Goal: Task Accomplishment & Management: Manage account settings

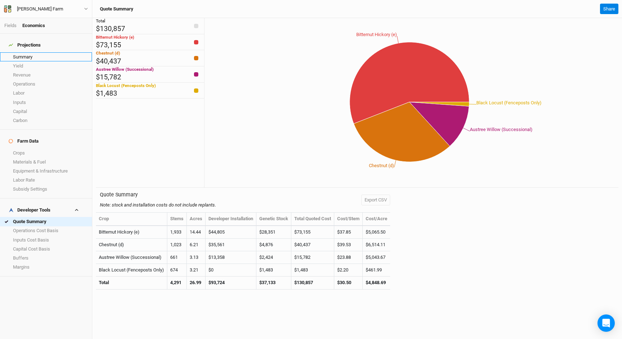
click at [18, 52] on link "Summary" at bounding box center [46, 56] width 92 height 9
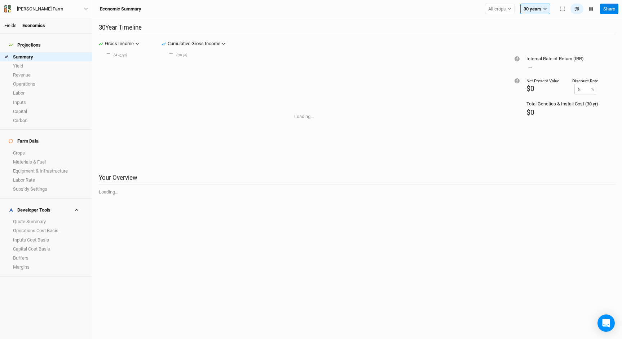
click at [14, 26] on link "Fields" at bounding box center [10, 25] width 12 height 5
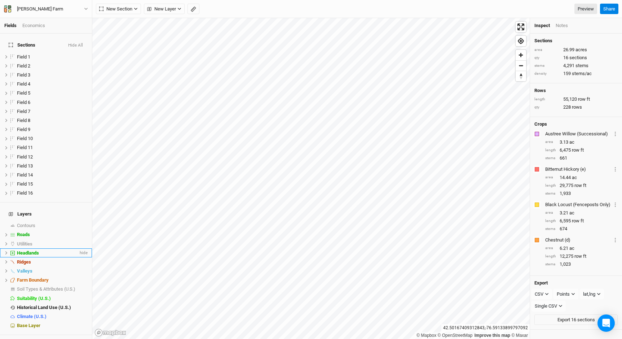
click at [37, 250] on span "Headlands" at bounding box center [28, 252] width 22 height 5
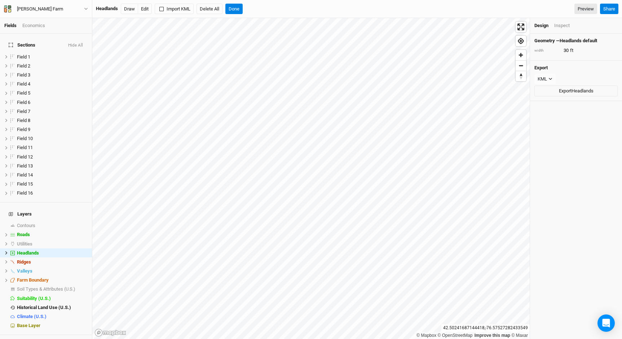
click at [567, 27] on div "Inspect" at bounding box center [562, 25] width 16 height 6
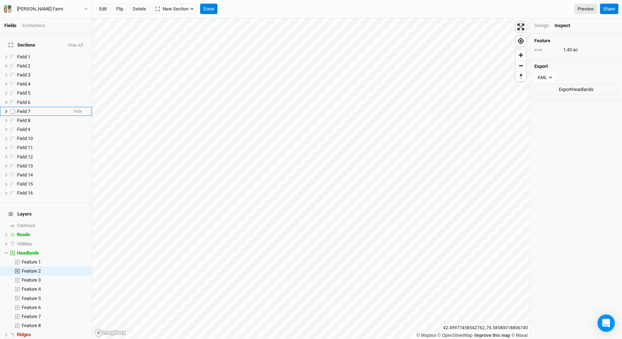
click at [29, 109] on span "Field 7" at bounding box center [23, 111] width 13 height 5
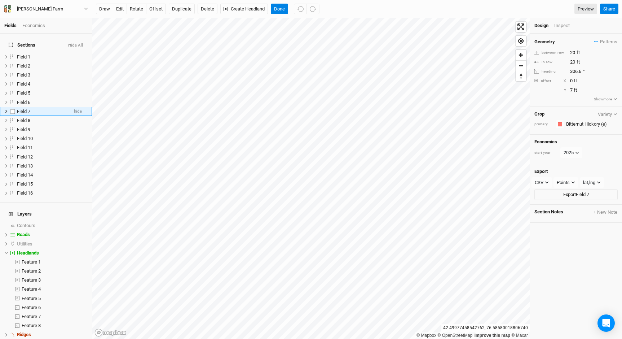
click at [6, 107] on li "Field 7 hide" at bounding box center [46, 111] width 92 height 9
click at [6, 110] on icon at bounding box center [6, 111] width 2 height 3
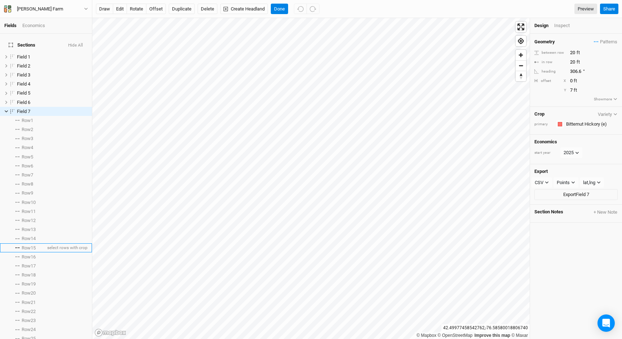
click at [35, 247] on li "Row 15 select rows with crop" at bounding box center [46, 247] width 92 height 9
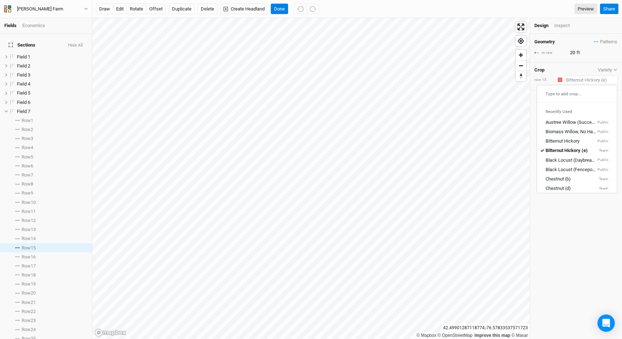
click at [593, 76] on input "text" at bounding box center [591, 79] width 54 height 9
type input "b"
type input "biomass Willow, No Harvest, CO2e Revenue"
type input "biod"
type input "biodiversity (Transplanter Installation)"
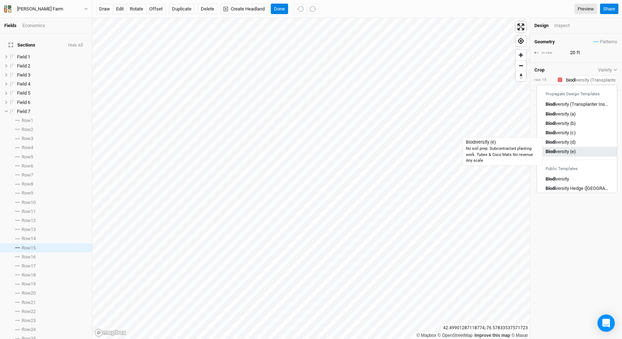
click at [567, 150] on div "Biodi versity (e)" at bounding box center [561, 152] width 30 height 6
type input "Biodiversity (e)"
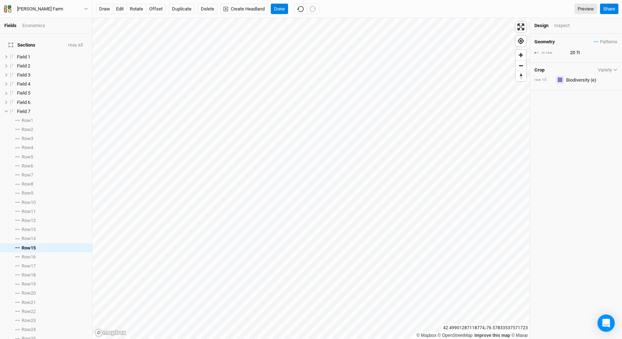
click at [558, 79] on div "button" at bounding box center [560, 80] width 4 height 4
click at [562, 136] on button "Green" at bounding box center [585, 137] width 57 height 11
click at [562, 28] on div "Inspect" at bounding box center [567, 25] width 26 height 6
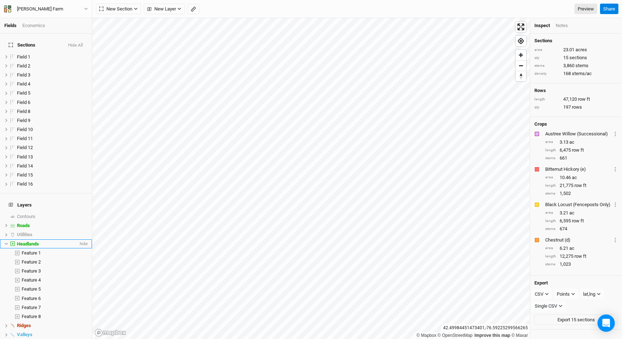
click at [6, 242] on icon at bounding box center [6, 244] width 4 height 4
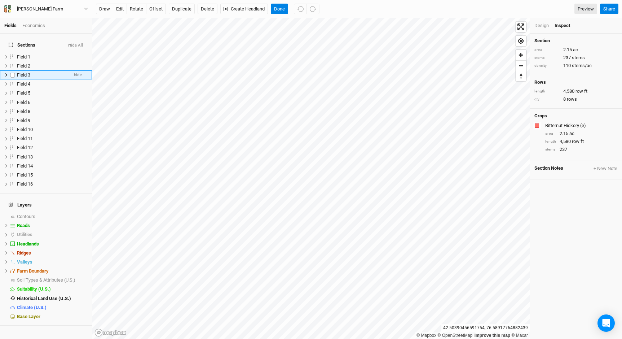
click at [6, 73] on icon at bounding box center [6, 74] width 2 height 3
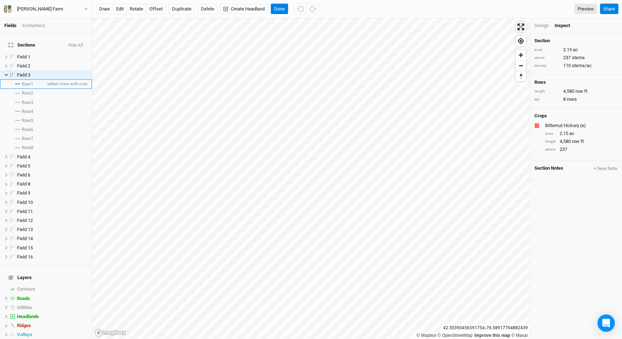
click at [30, 81] on span "Row 1" at bounding box center [28, 84] width 12 height 6
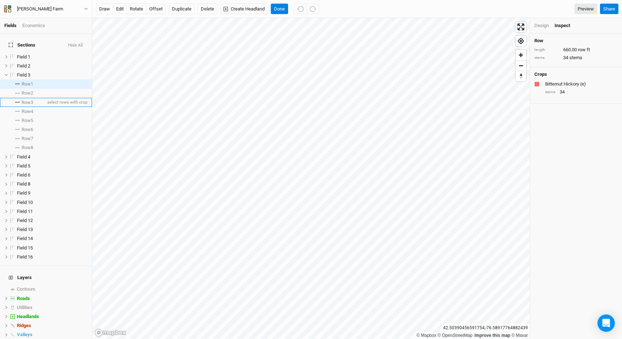
click at [37, 98] on li "Row 3 select rows with crop" at bounding box center [46, 102] width 92 height 9
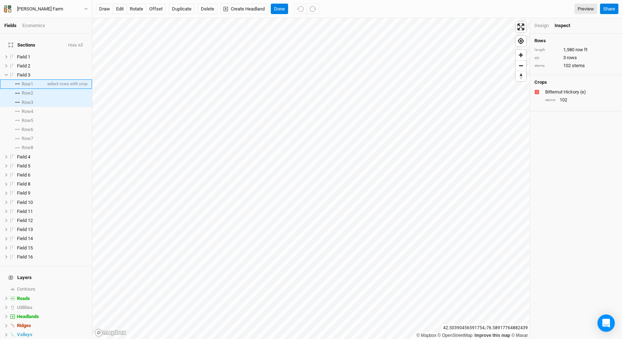
click at [33, 81] on span "Row 1" at bounding box center [28, 84] width 12 height 6
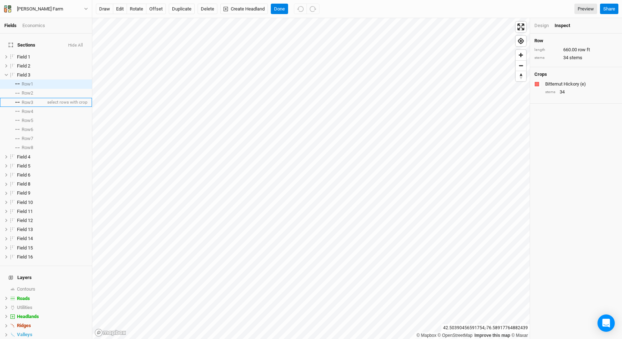
click at [37, 98] on li "Row 3 select rows with crop" at bounding box center [46, 102] width 92 height 9
click at [40, 116] on li "Row 5 select rows with crop" at bounding box center [46, 120] width 92 height 9
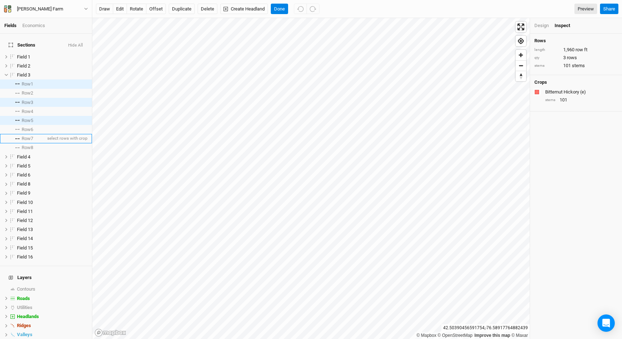
click at [40, 134] on li "Row 7 select rows with crop" at bounding box center [46, 138] width 92 height 9
click at [568, 93] on div "Bitternut Hickory (e)" at bounding box center [580, 92] width 71 height 6
click at [542, 27] on div "Design" at bounding box center [542, 25] width 14 height 6
click at [575, 79] on input "text" at bounding box center [591, 79] width 54 height 9
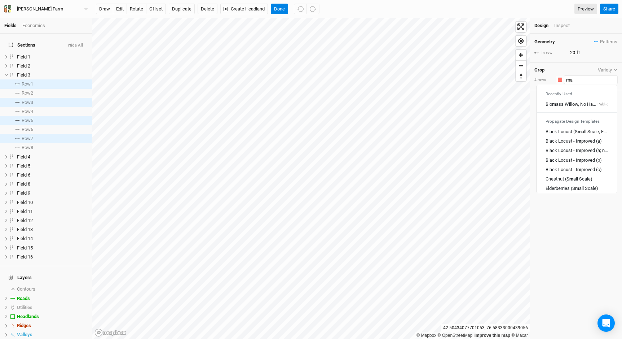
type input "map"
type input "maple Syrup (Existing Forest)"
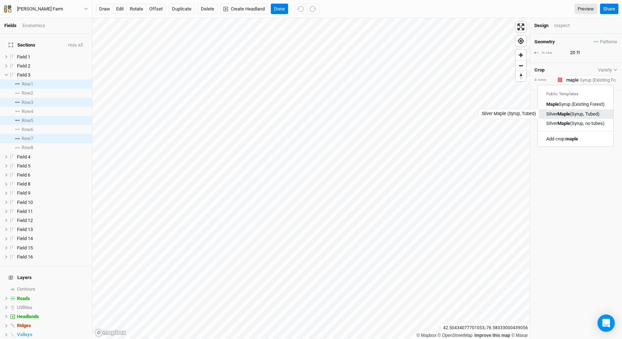
click at [585, 114] on div "Silver Maple (Syrup, Tubed)" at bounding box center [572, 114] width 53 height 6
type input "Silver Maple (Syrup, Tubed)"
type input "10"
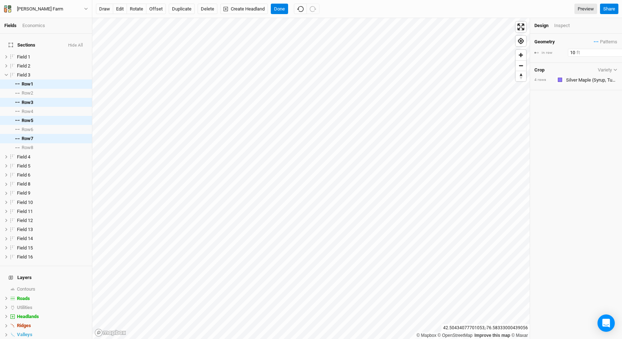
click at [571, 51] on input "10" at bounding box center [599, 53] width 63 height 8
type input "20"
click at [279, 13] on button "Done" at bounding box center [279, 9] width 17 height 11
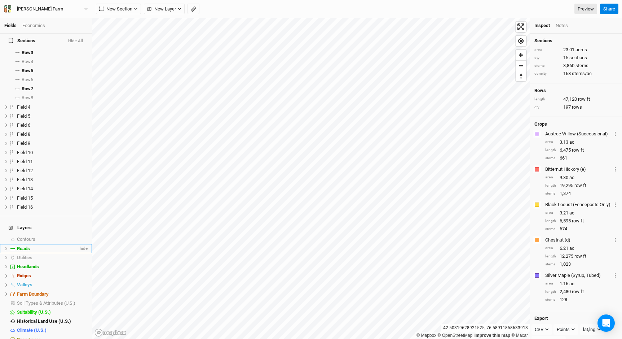
scroll to position [50, 0]
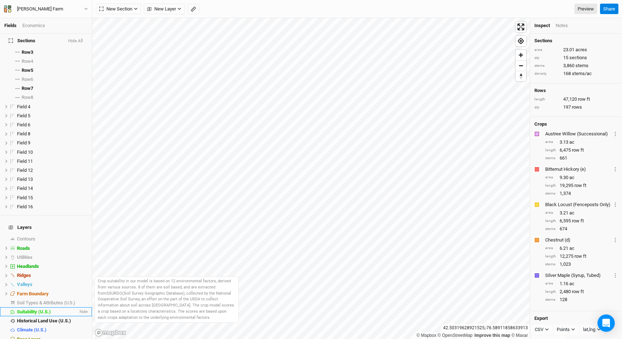
click at [48, 309] on span "Suitability (U.S.)" at bounding box center [34, 311] width 34 height 5
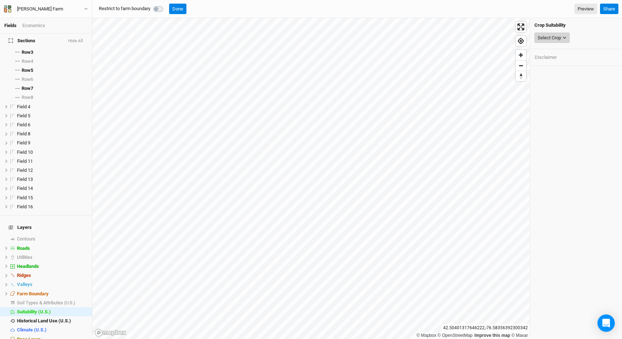
click at [550, 40] on div "Select Crop" at bounding box center [549, 37] width 23 height 7
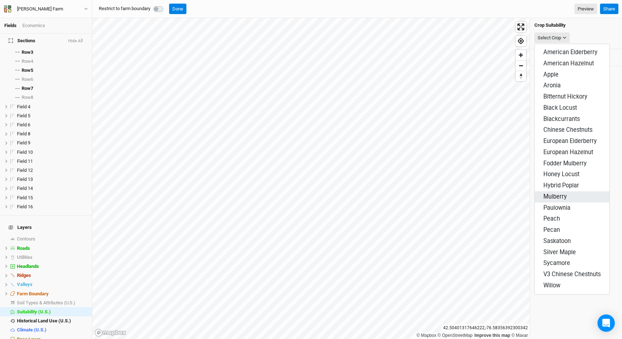
click at [565, 191] on button "Mulberry" at bounding box center [572, 196] width 75 height 11
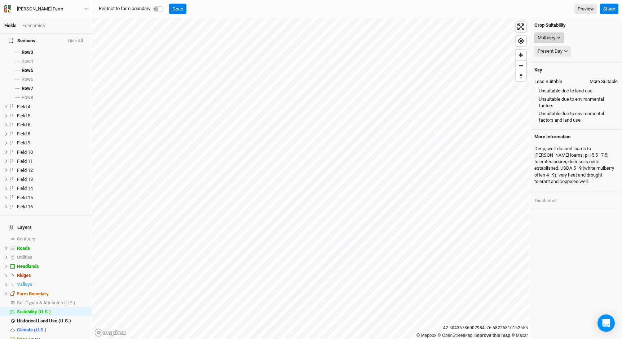
click at [554, 38] on div "Mulberry" at bounding box center [547, 37] width 18 height 7
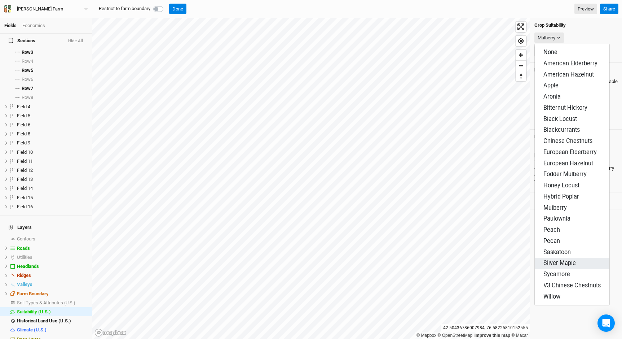
click at [560, 259] on span "Silver Maple" at bounding box center [560, 262] width 32 height 7
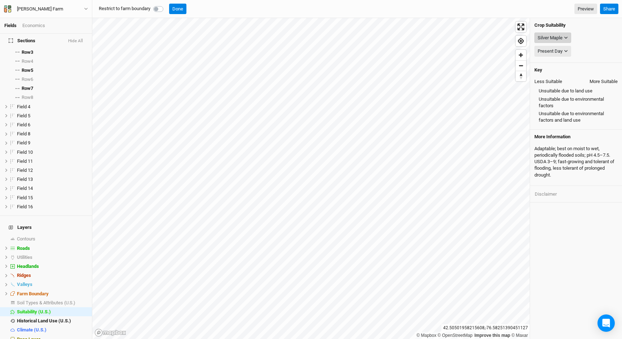
click at [548, 38] on div "Silver Maple" at bounding box center [550, 37] width 25 height 7
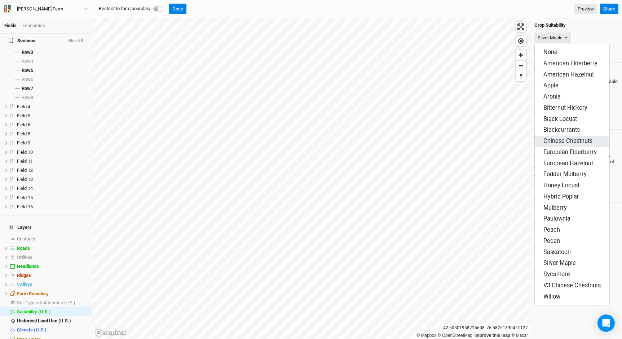
click at [548, 137] on span "Chinese Chestnuts" at bounding box center [568, 140] width 49 height 7
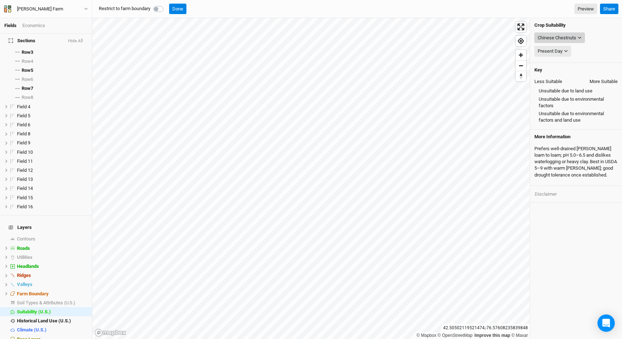
click at [556, 38] on div "Chinese Chestnuts" at bounding box center [557, 37] width 39 height 7
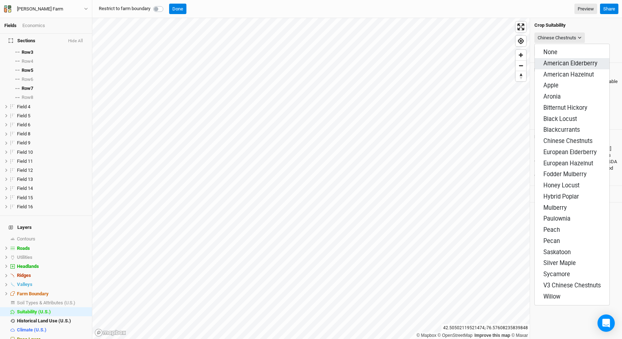
click at [567, 62] on span "American Elderberry" at bounding box center [571, 63] width 54 height 7
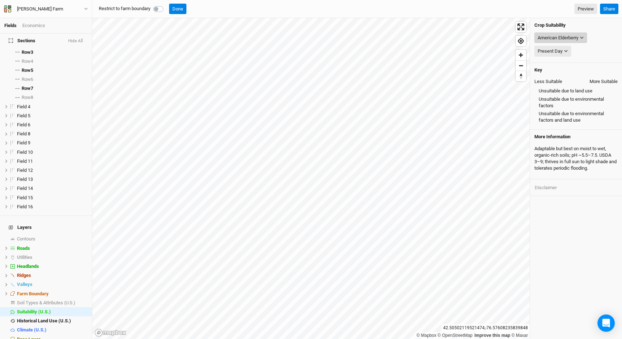
click at [558, 40] on div "American Elderberry" at bounding box center [558, 37] width 41 height 7
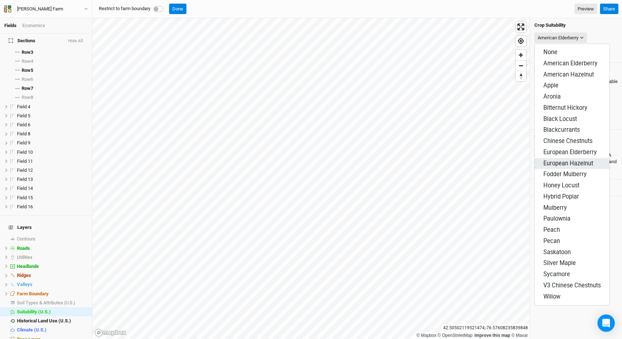
click at [566, 160] on span "European Hazelnut" at bounding box center [569, 163] width 50 height 7
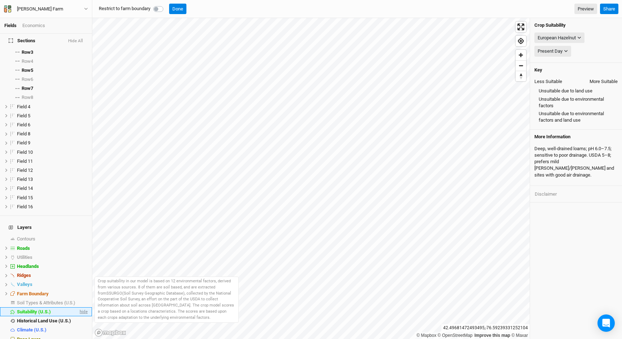
click at [84, 307] on span "hide" at bounding box center [82, 311] width 9 height 9
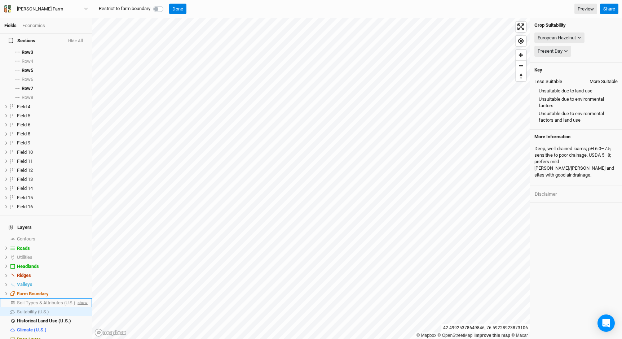
click at [82, 298] on span "show" at bounding box center [82, 302] width 12 height 9
click at [83, 298] on span "hide" at bounding box center [82, 302] width 9 height 9
click at [605, 6] on button "Share" at bounding box center [609, 9] width 18 height 11
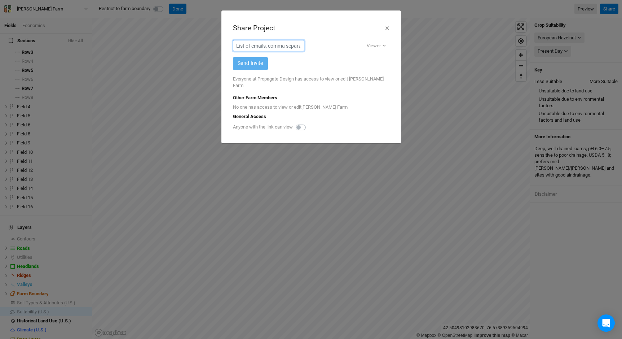
click at [250, 47] on input "text" at bounding box center [268, 45] width 71 height 11
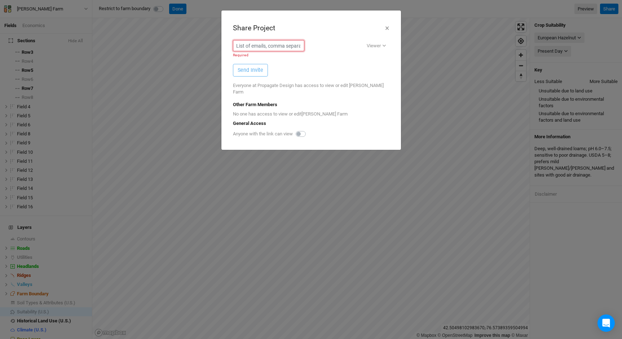
paste input "[EMAIL_ADDRESS][DOMAIN_NAME]"
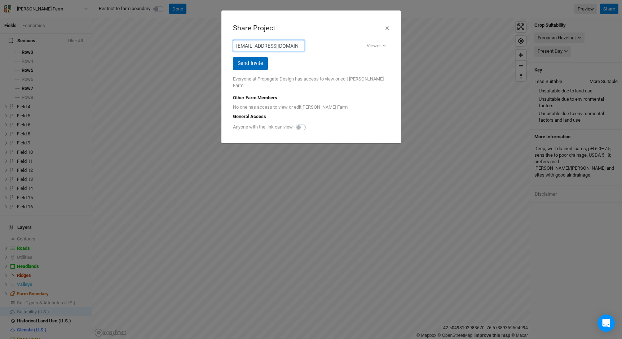
type input "[EMAIL_ADDRESS][DOMAIN_NAME]"
click at [258, 65] on button "Send Invite" at bounding box center [250, 63] width 35 height 13
click at [309, 123] on label at bounding box center [309, 123] width 0 height 0
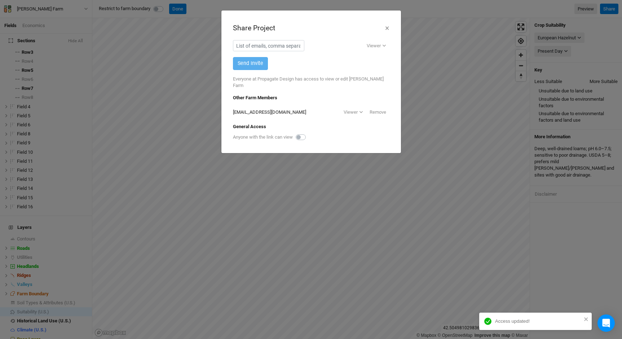
click at [309, 133] on label at bounding box center [309, 133] width 0 height 0
click at [301, 133] on input "checkbox" at bounding box center [299, 136] width 6 height 7
click at [309, 133] on label at bounding box center [309, 133] width 0 height 0
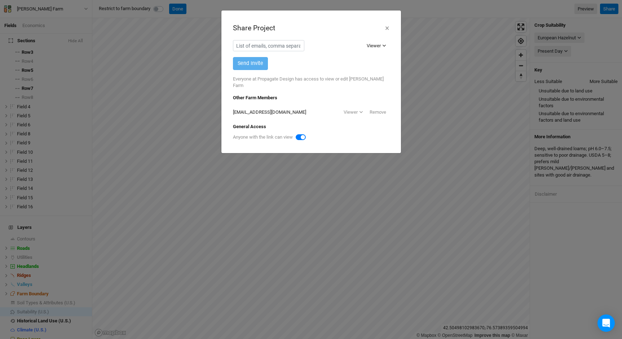
checkbox input "true"
click at [379, 44] on div "Viewer" at bounding box center [374, 45] width 14 height 7
click at [378, 133] on div "Copy link" at bounding box center [374, 136] width 26 height 7
click at [386, 29] on button "×" at bounding box center [387, 28] width 5 height 12
